Goal: Task Accomplishment & Management: Use online tool/utility

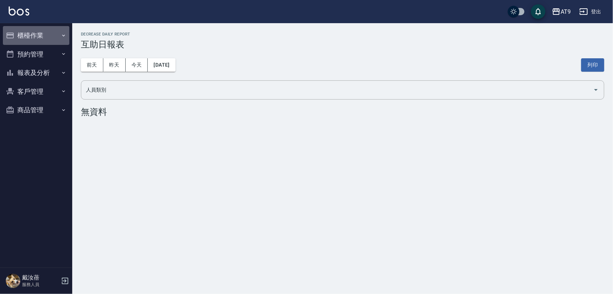
click at [46, 35] on button "櫃檯作業" at bounding box center [36, 35] width 67 height 19
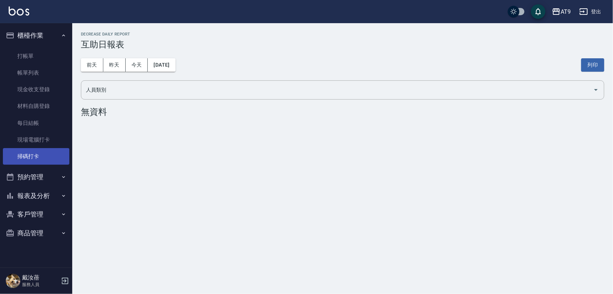
click at [34, 158] on link "掃碼打卡" at bounding box center [36, 156] width 67 height 17
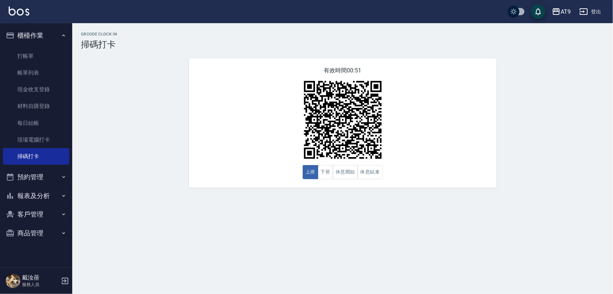
drag, startPoint x: 385, startPoint y: 107, endPoint x: 444, endPoint y: 68, distance: 70.6
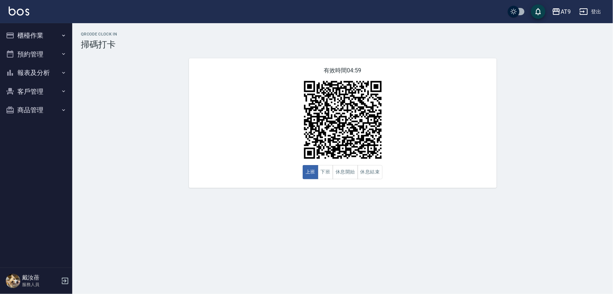
drag, startPoint x: 0, startPoint y: 0, endPoint x: 125, endPoint y: 215, distance: 249.3
click at [125, 215] on div "QRcode Clock In 掃碼打卡 有效時間 04:59 上班 下班 休息開始 休息結束" at bounding box center [306, 147] width 613 height 294
